Goal: Task Accomplishment & Management: Manage account settings

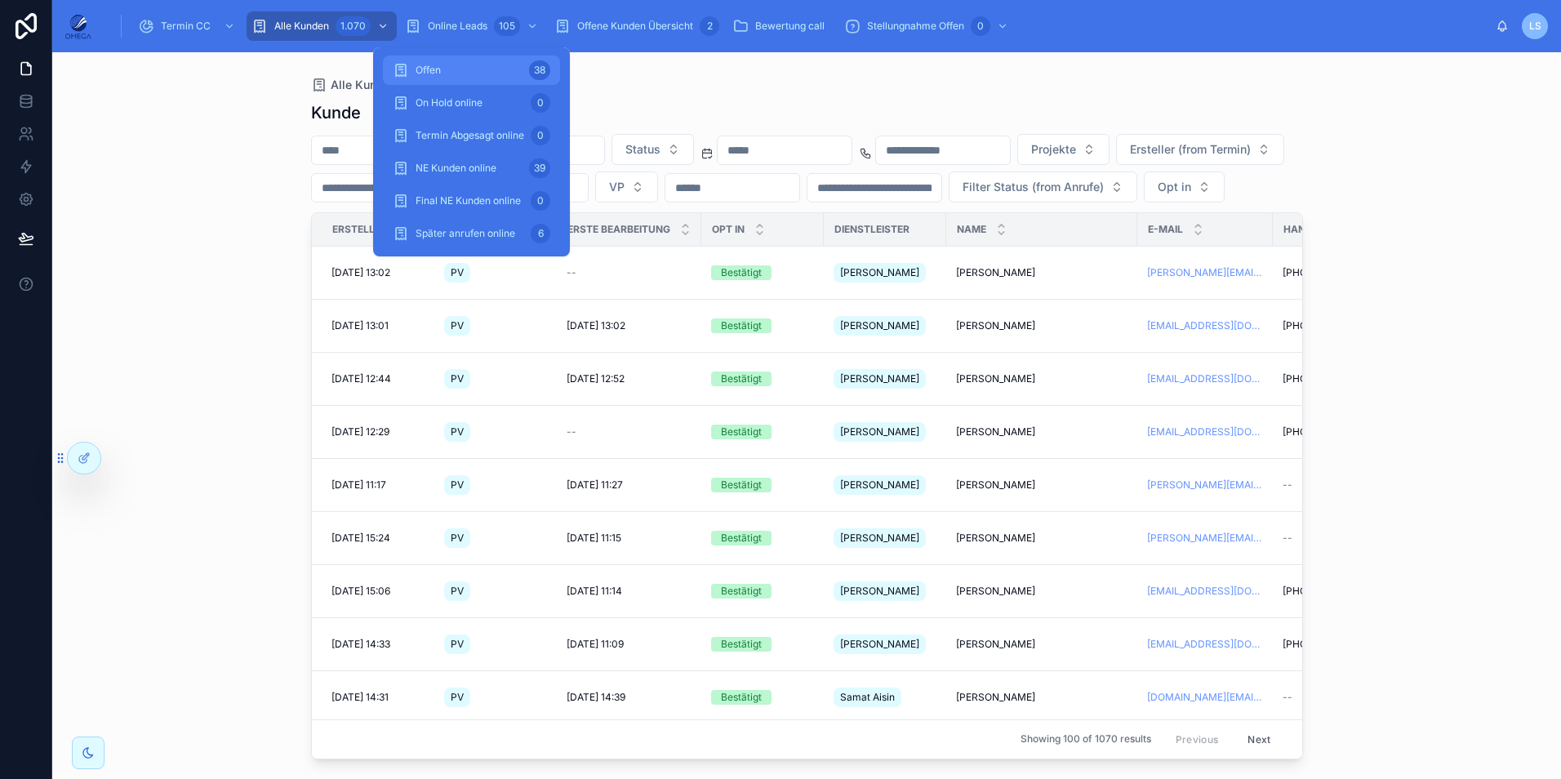
click at [479, 62] on div "Offen 38" at bounding box center [472, 70] width 158 height 26
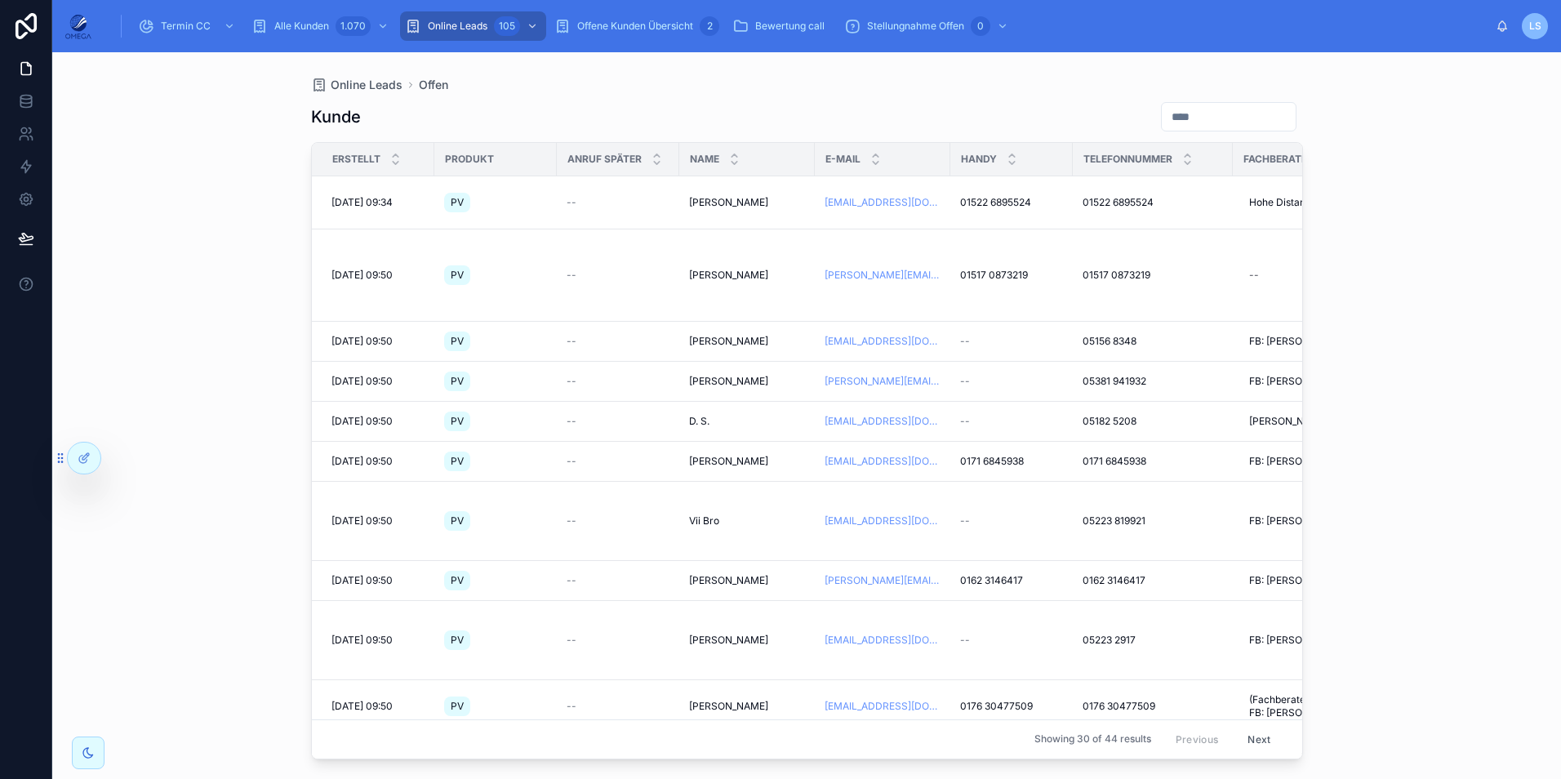
click at [806, 127] on div "Kunde" at bounding box center [807, 116] width 992 height 31
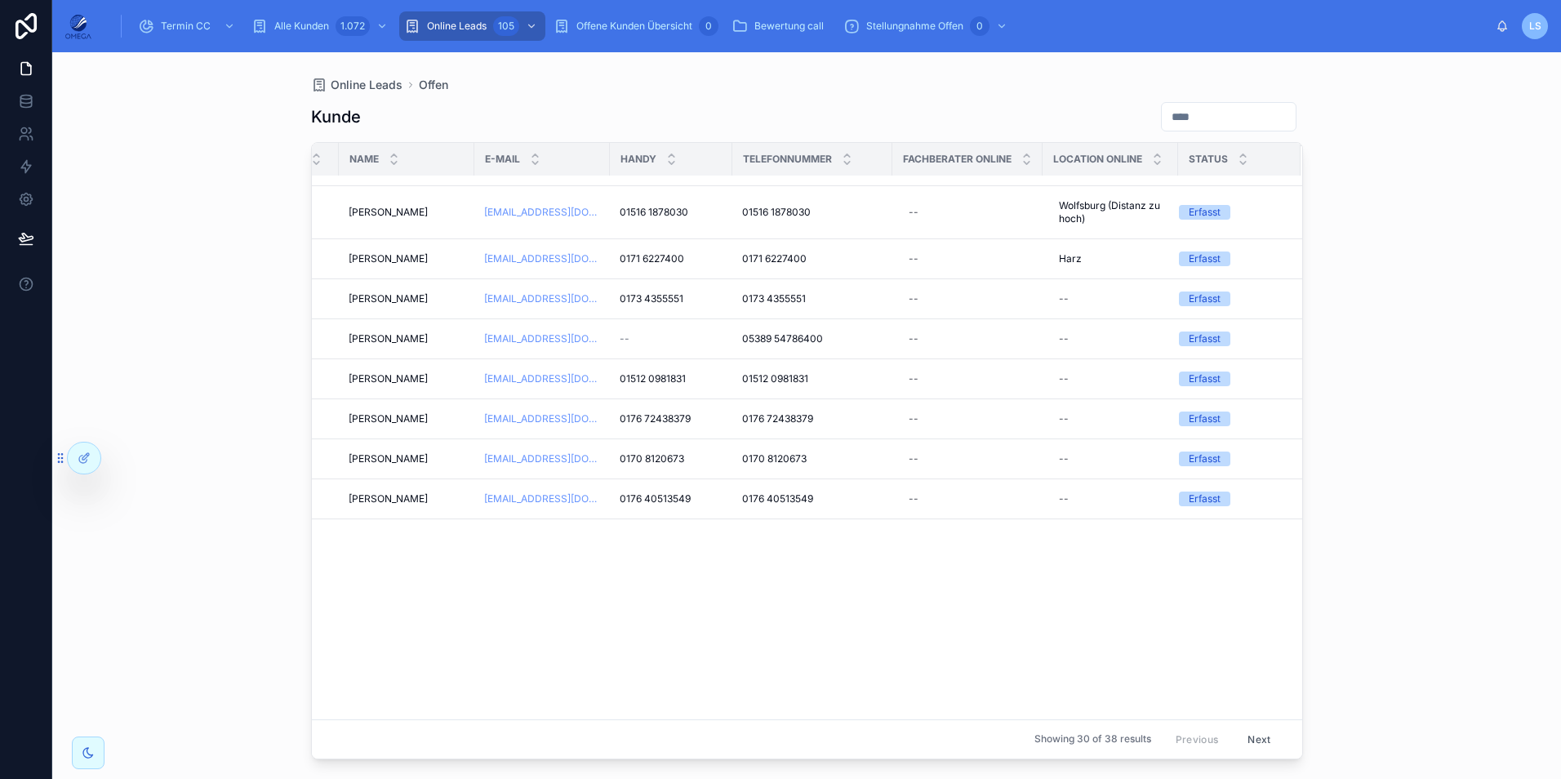
scroll to position [0, 354]
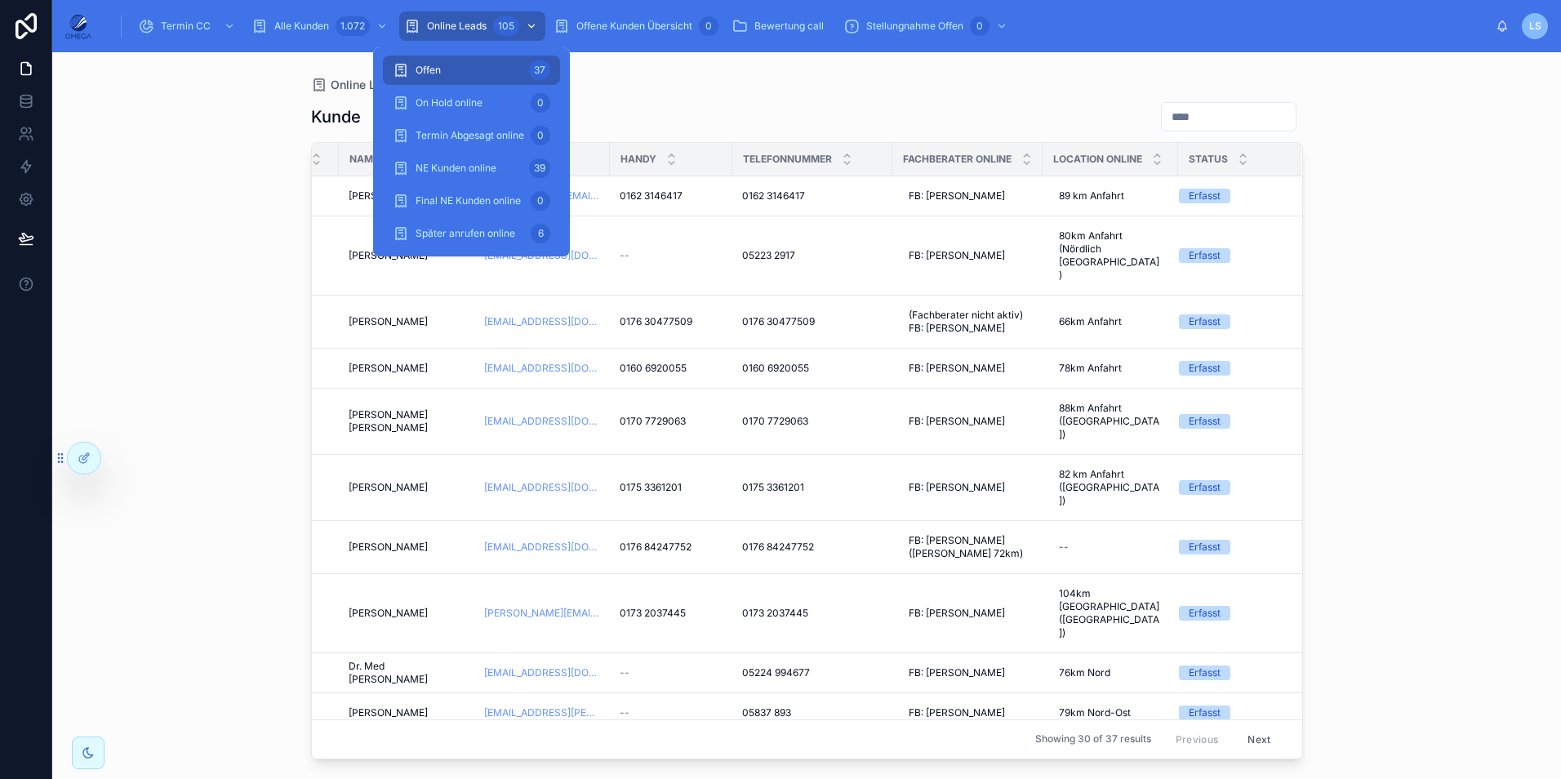
click at [510, 33] on div "105" at bounding box center [506, 26] width 26 height 20
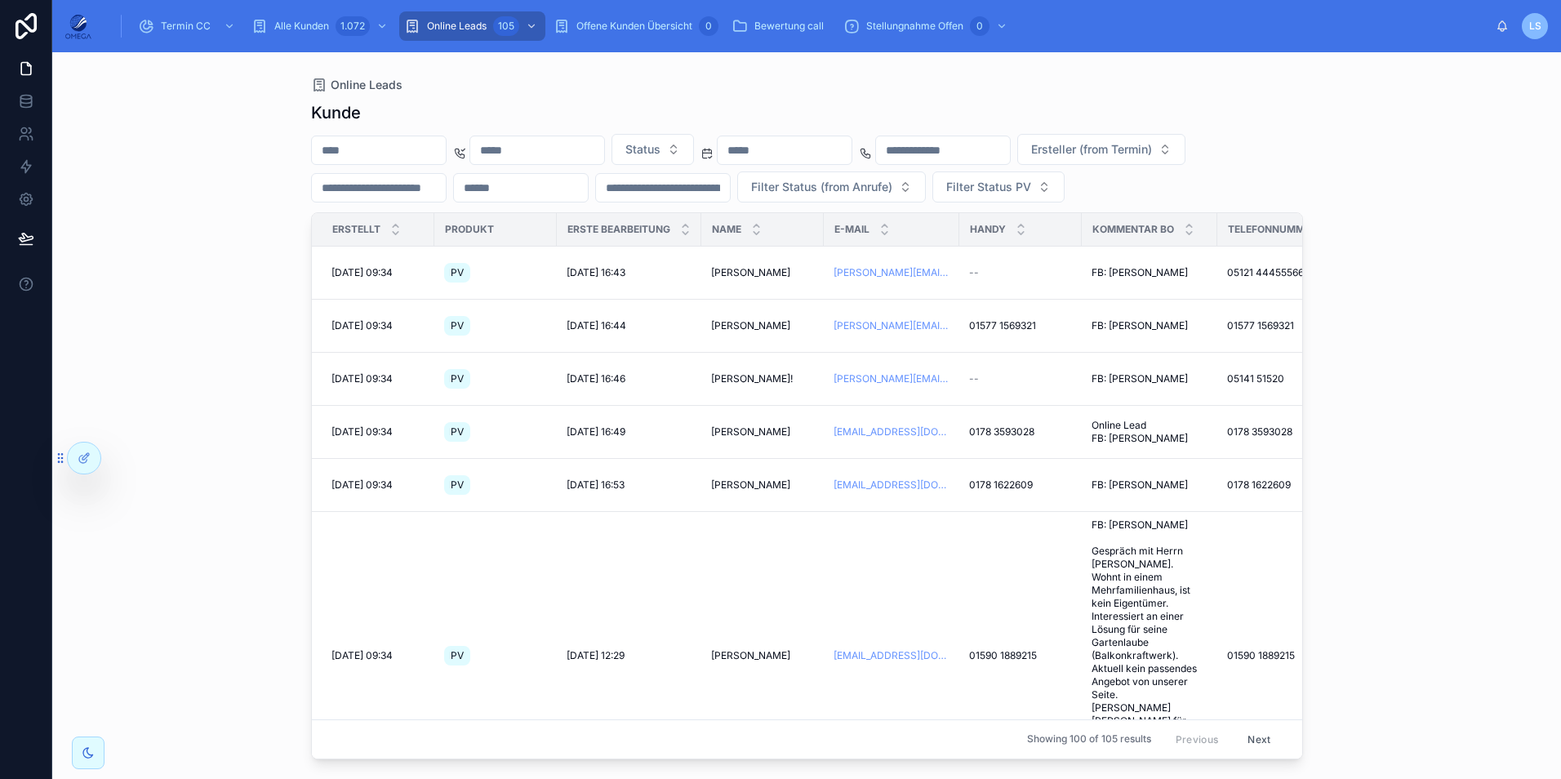
click at [744, 97] on div "[PERSON_NAME] Status Ersteller (from Termin) Filter Status (from Anrufe) Filter…" at bounding box center [807, 425] width 992 height 668
click at [972, 279] on span "--" at bounding box center [974, 272] width 10 height 13
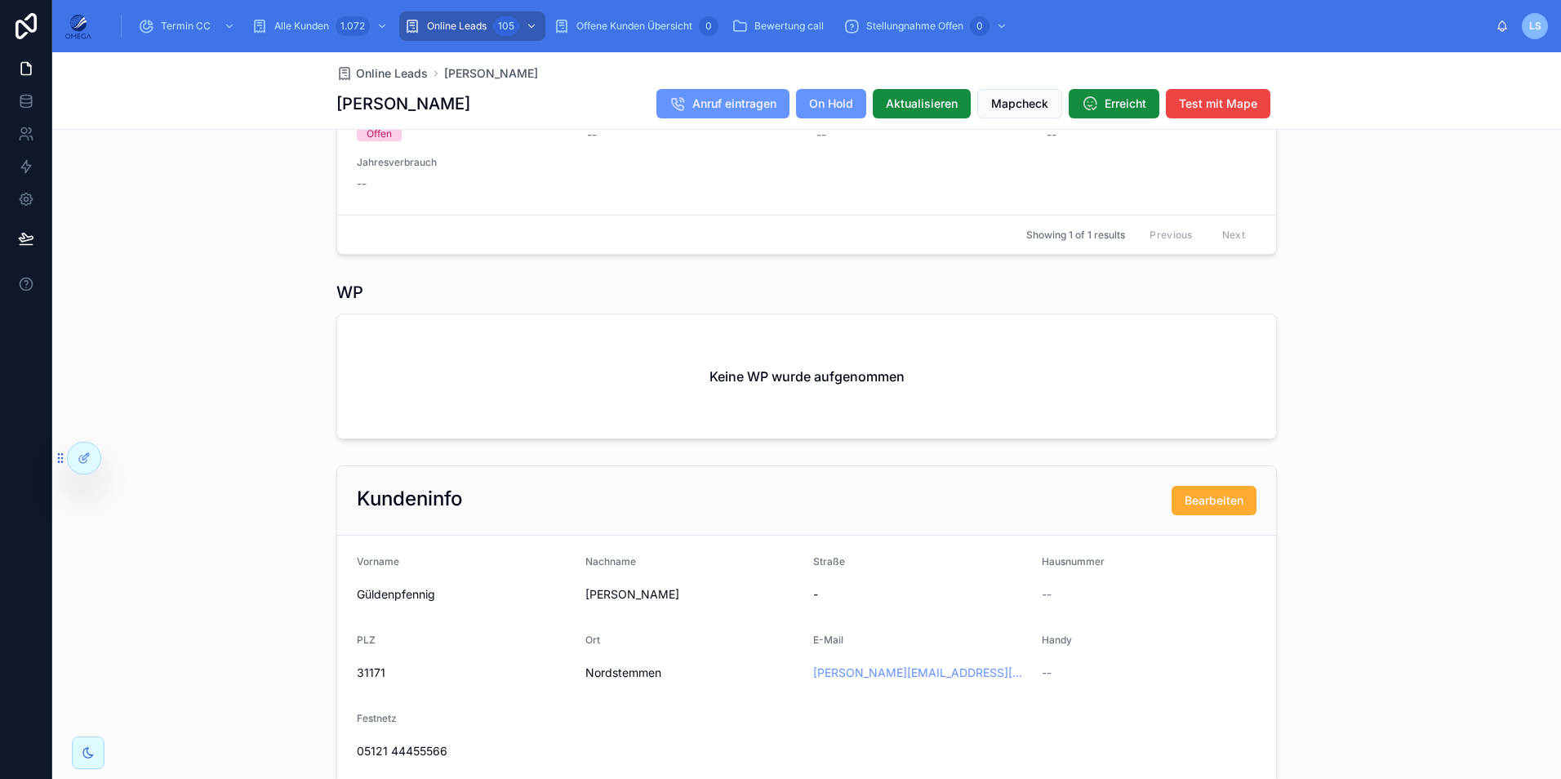
scroll to position [408, 0]
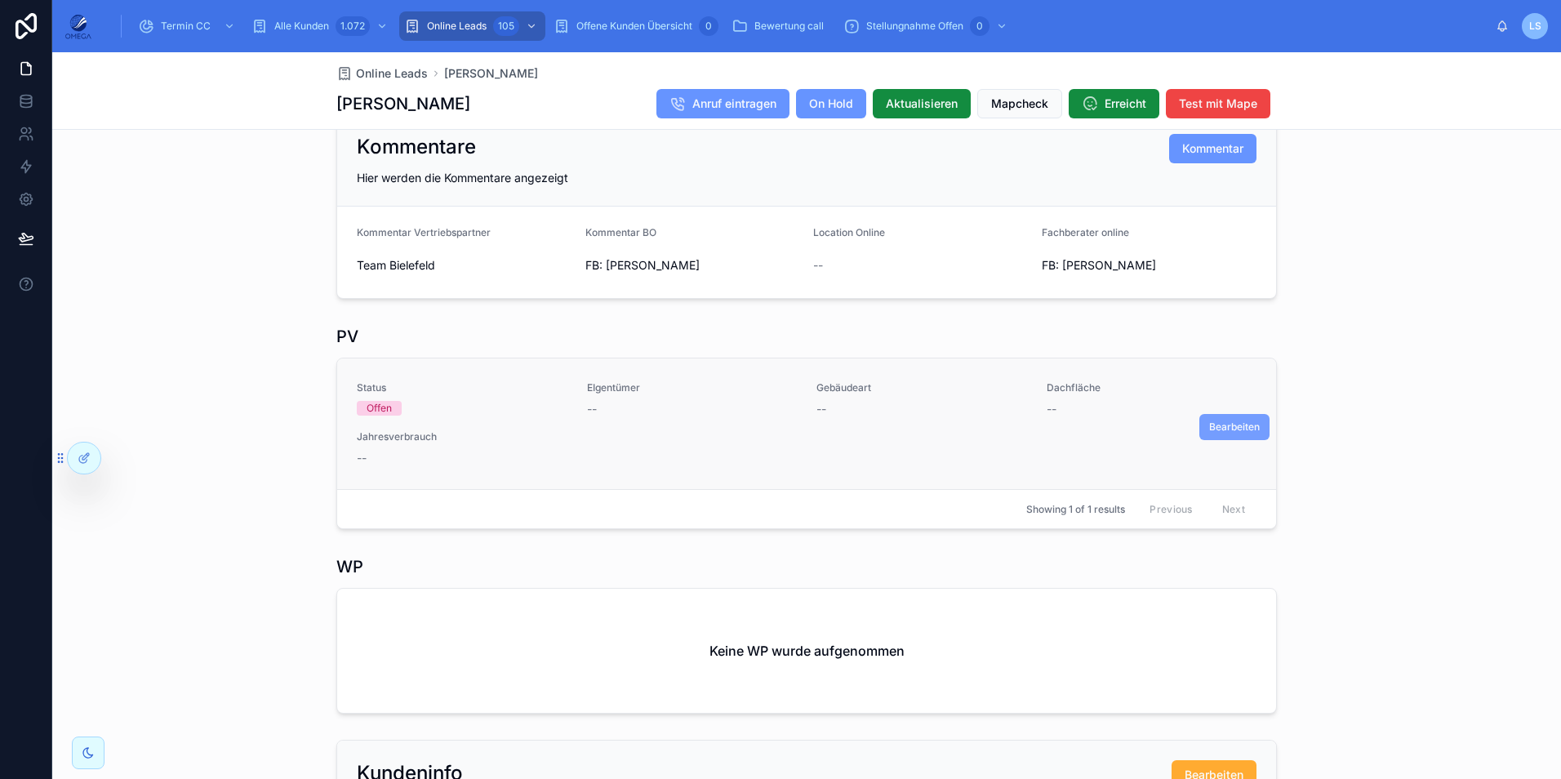
click at [1200, 440] on button "Bearbeiten" at bounding box center [1235, 427] width 70 height 26
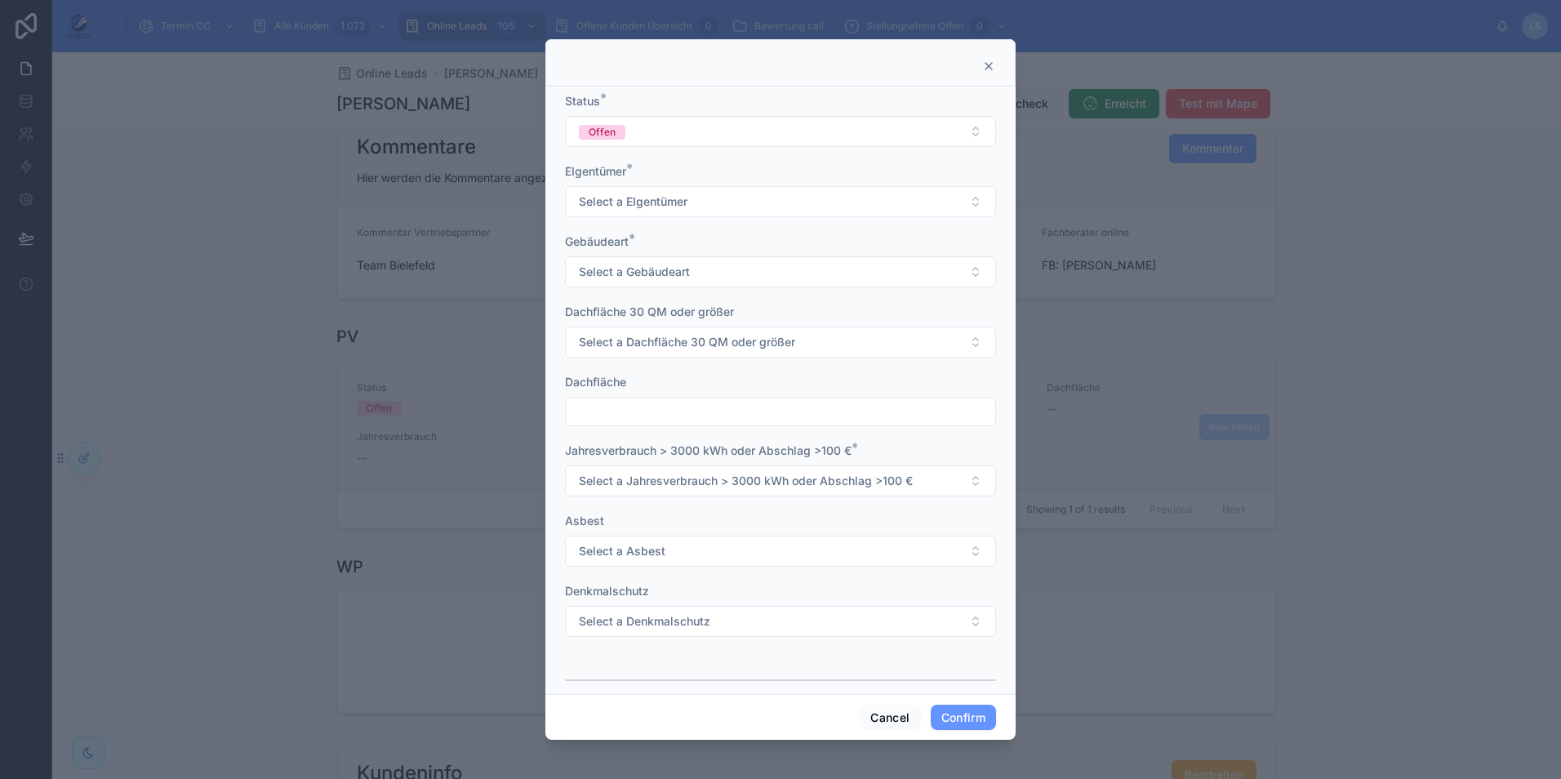
click at [991, 65] on icon at bounding box center [989, 66] width 7 height 7
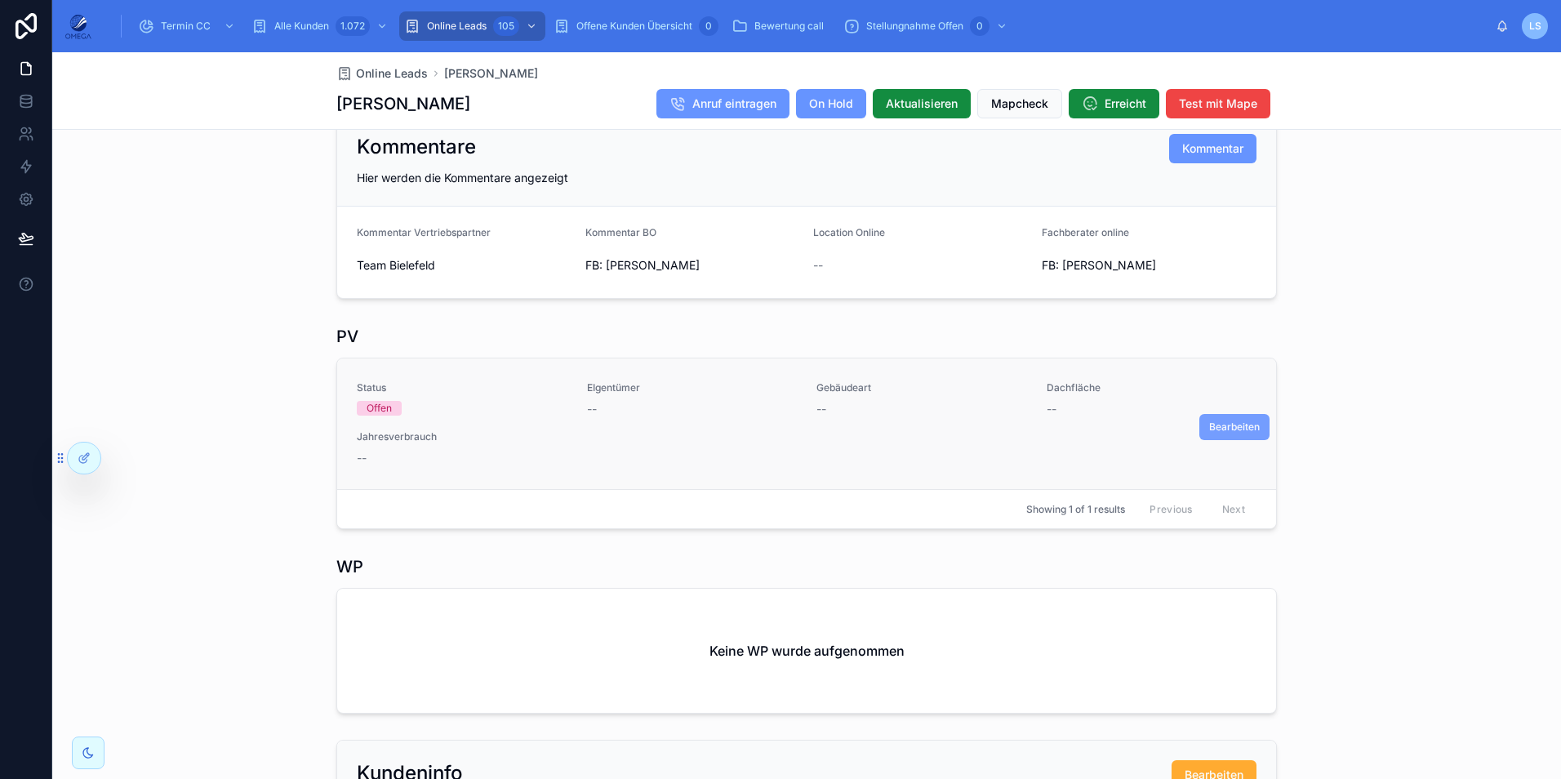
click at [1253, 434] on span "Bearbeiten" at bounding box center [1234, 427] width 51 height 13
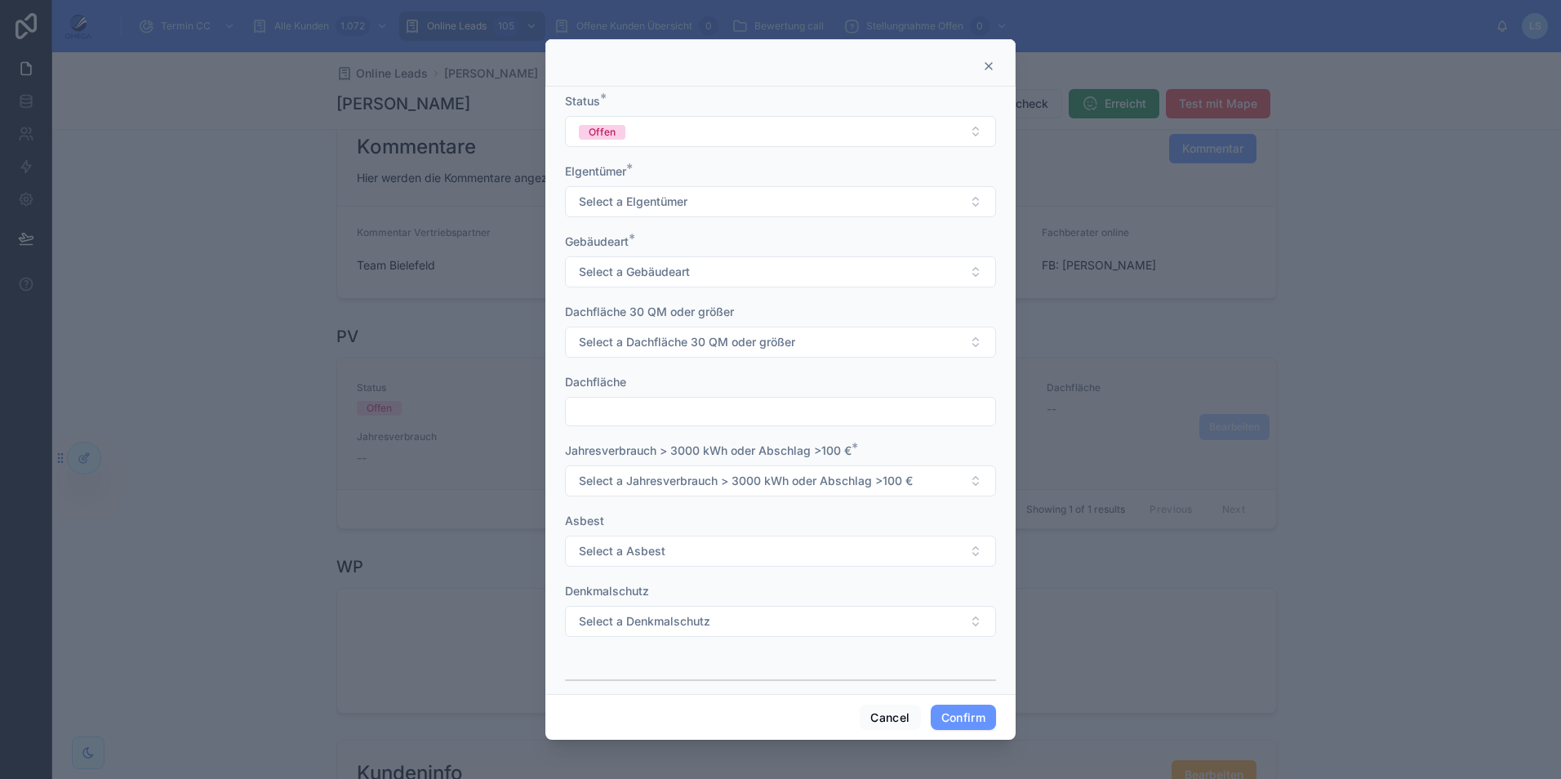
click at [990, 65] on icon at bounding box center [989, 66] width 7 height 7
